Goal: Task Accomplishment & Management: Use online tool/utility

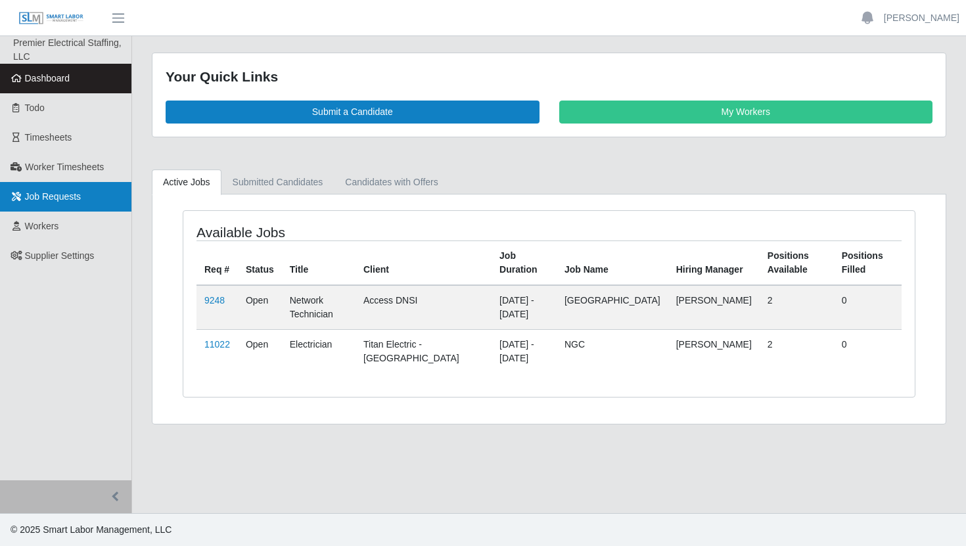
click at [56, 187] on link "Job Requests" at bounding box center [65, 197] width 131 height 30
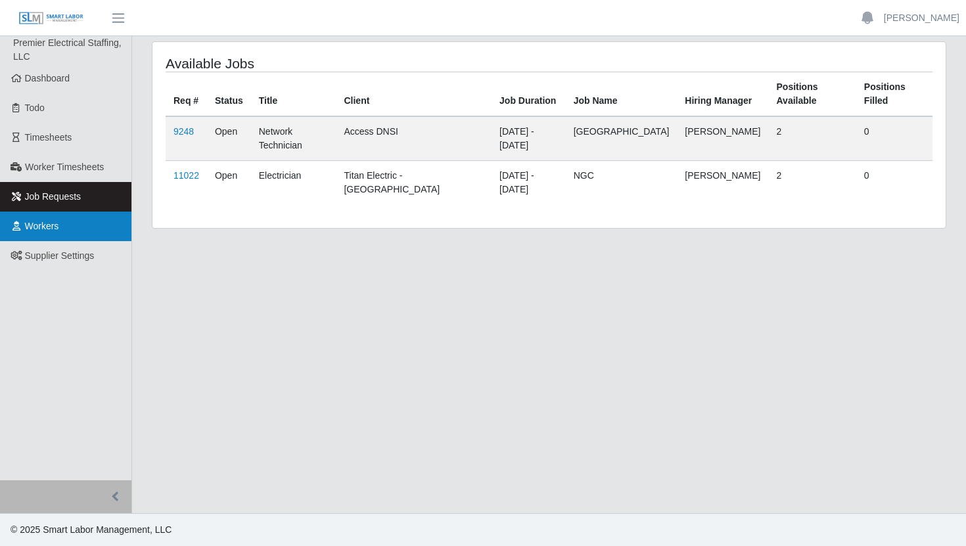
click at [52, 215] on link "Workers" at bounding box center [65, 226] width 131 height 30
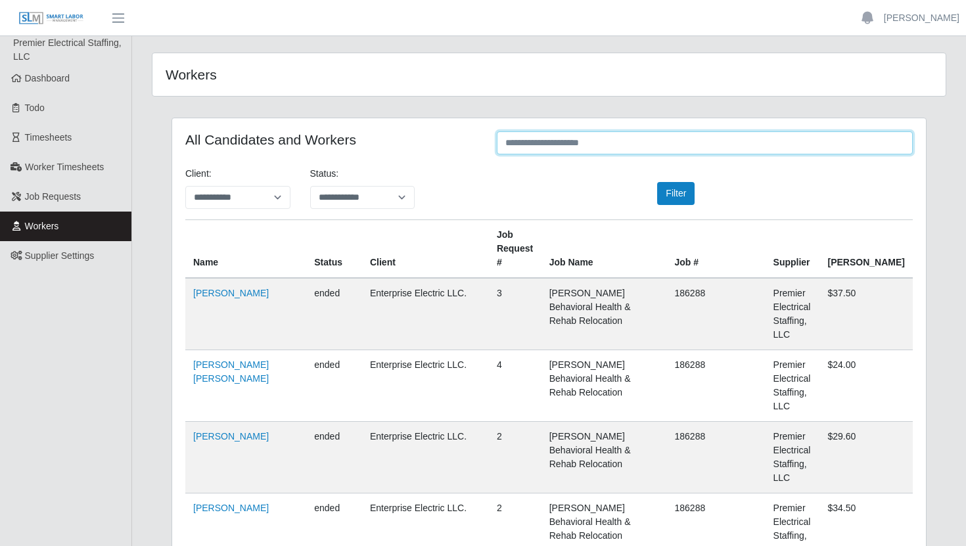
click at [529, 150] on input "text" at bounding box center [705, 142] width 416 height 23
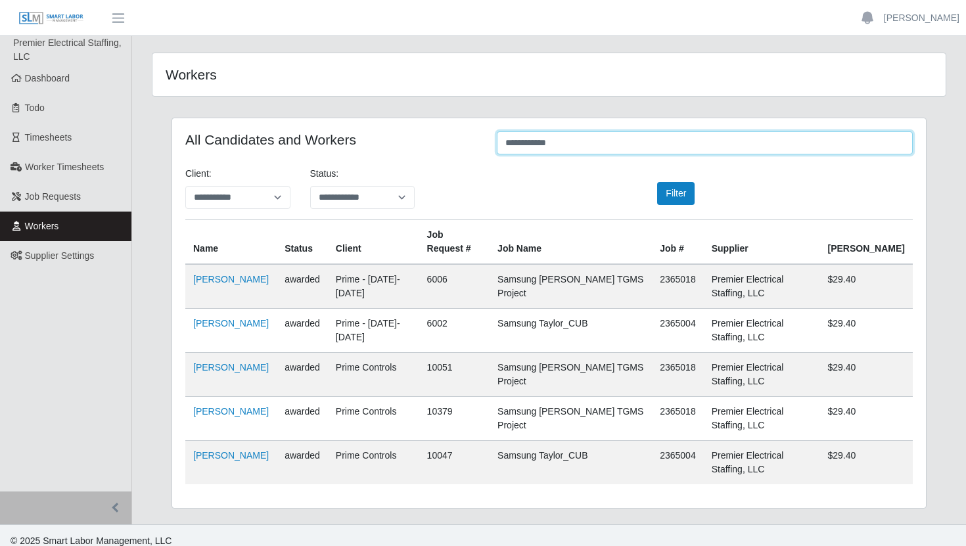
type input "**********"
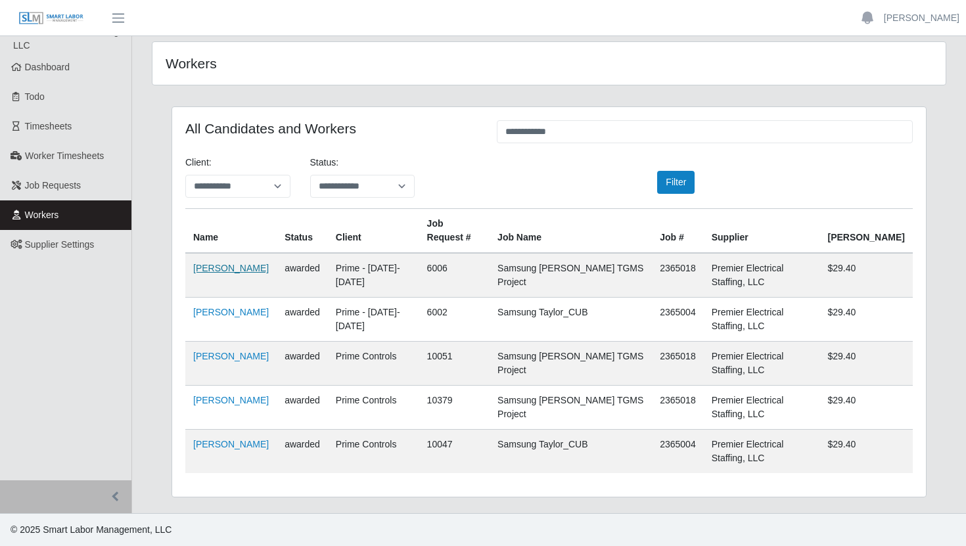
click at [231, 267] on link "Maria Pineda Nieto" at bounding box center [231, 268] width 76 height 11
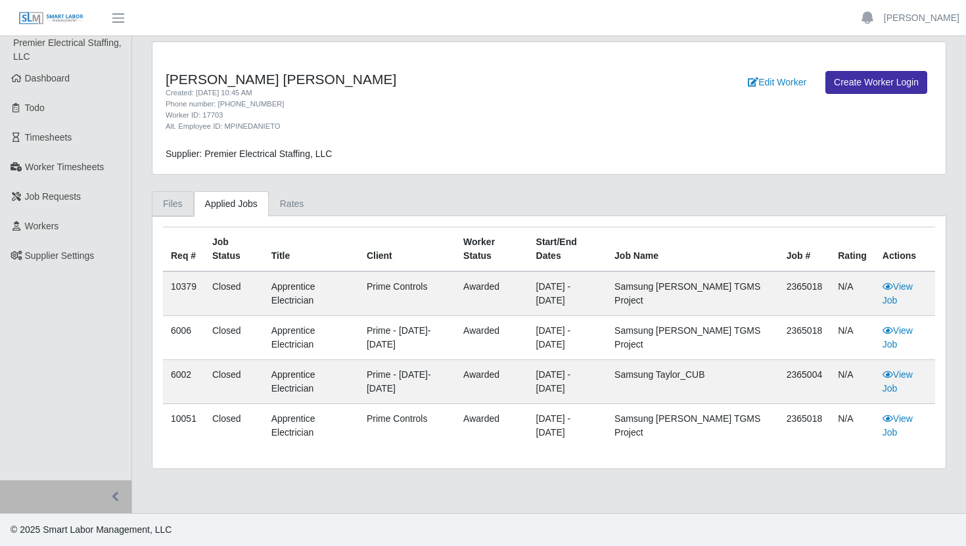
click at [175, 206] on link "Files" at bounding box center [173, 204] width 42 height 26
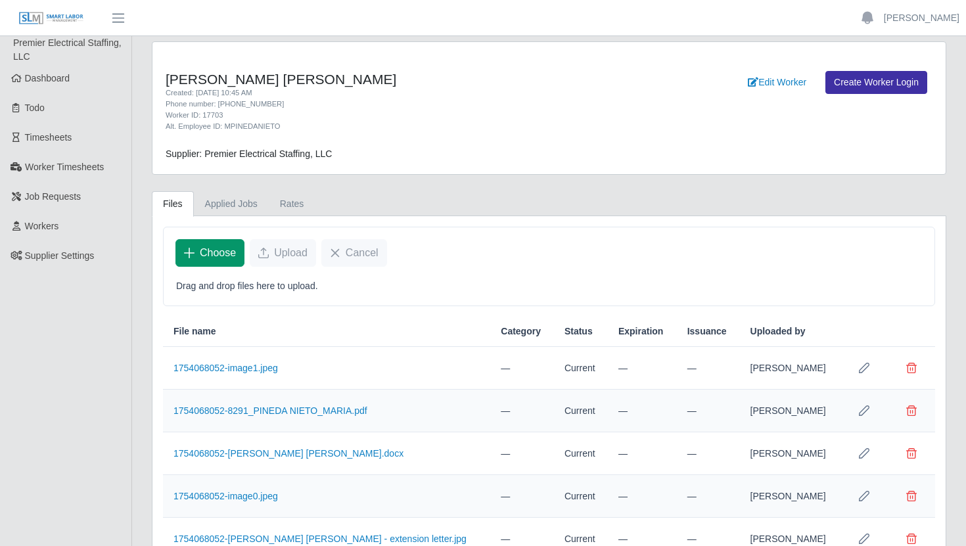
click at [215, 256] on span "Choose" at bounding box center [218, 253] width 36 height 16
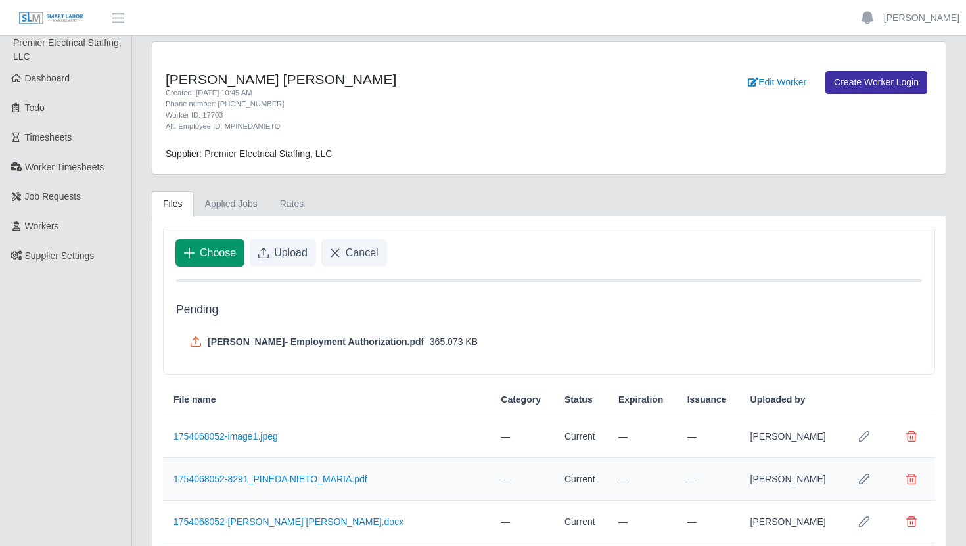
click at [211, 259] on span "Choose" at bounding box center [218, 253] width 36 height 16
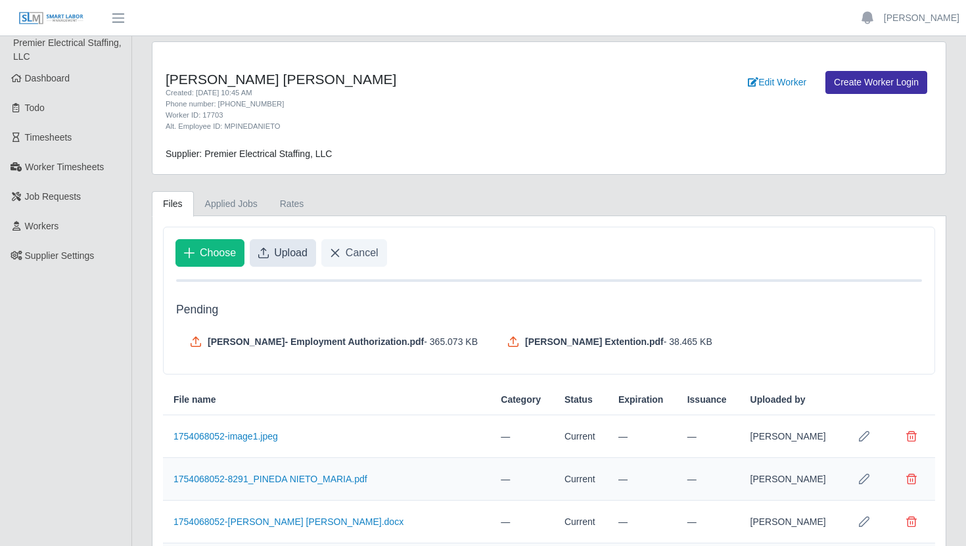
click at [266, 248] on icon "Upload" at bounding box center [263, 253] width 11 height 11
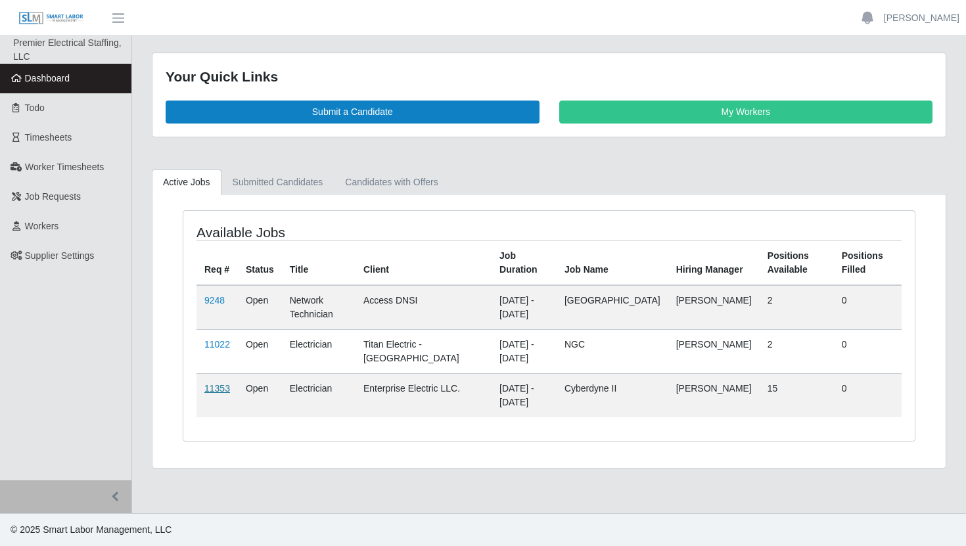
click at [213, 387] on link "11353" at bounding box center [217, 388] width 26 height 11
click at [210, 341] on link "11022" at bounding box center [217, 344] width 26 height 11
click at [219, 298] on link "9248" at bounding box center [214, 300] width 20 height 11
click at [222, 388] on link "11353" at bounding box center [217, 388] width 26 height 11
